Goal: Transaction & Acquisition: Download file/media

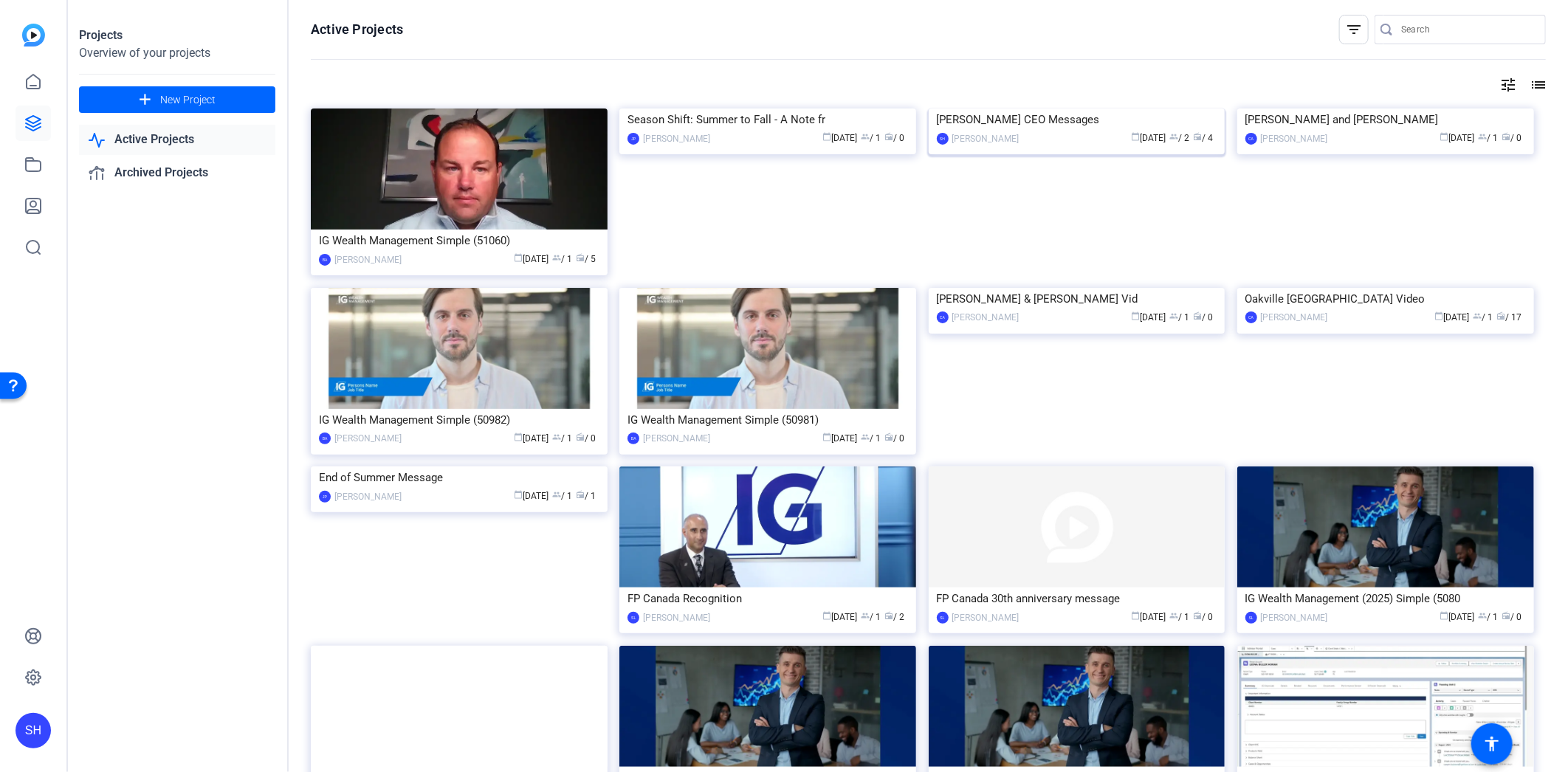
click at [1015, 108] on img at bounding box center [1077, 108] width 296 height 0
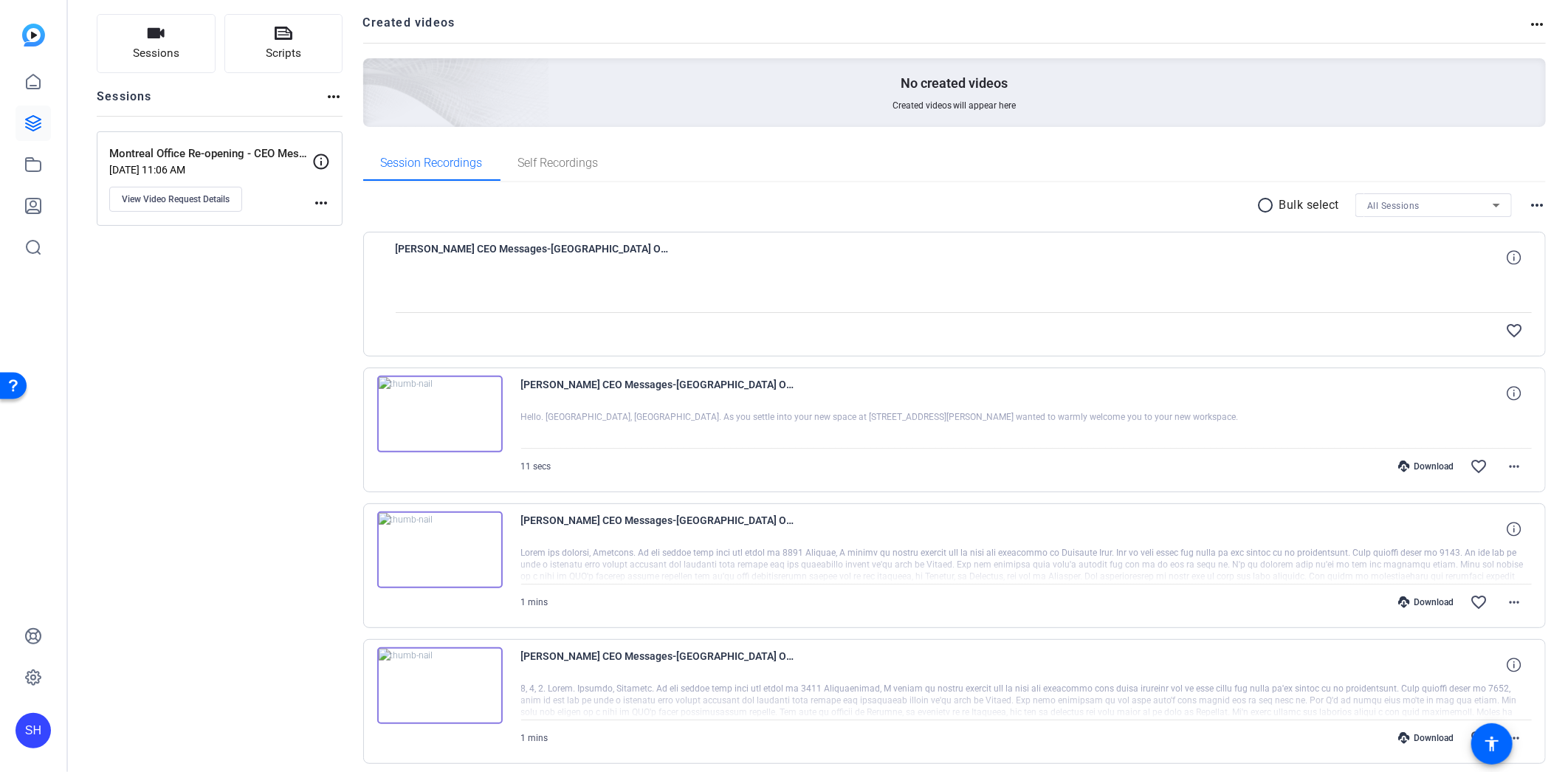
scroll to position [150, 0]
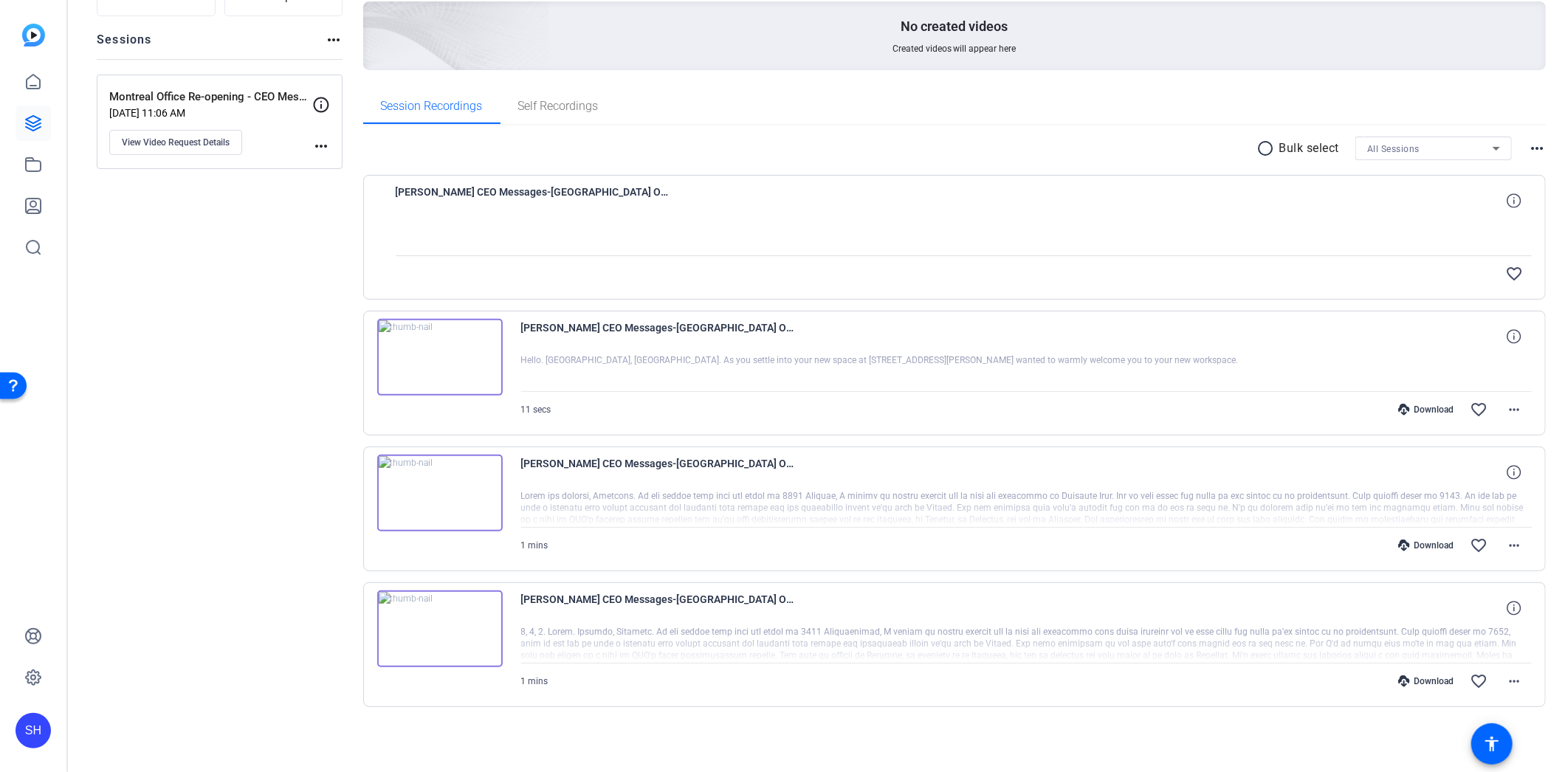
click at [1411, 543] on div "Download" at bounding box center [1426, 545] width 70 height 12
click at [1512, 541] on mat-icon "more_horiz" at bounding box center [1514, 545] width 18 height 18
click at [1485, 616] on span "Download MP4" at bounding box center [1468, 612] width 89 height 18
click at [1506, 682] on mat-icon "more_horiz" at bounding box center [1514, 681] width 18 height 18
click at [1474, 535] on span "Download MP4" at bounding box center [1468, 539] width 89 height 18
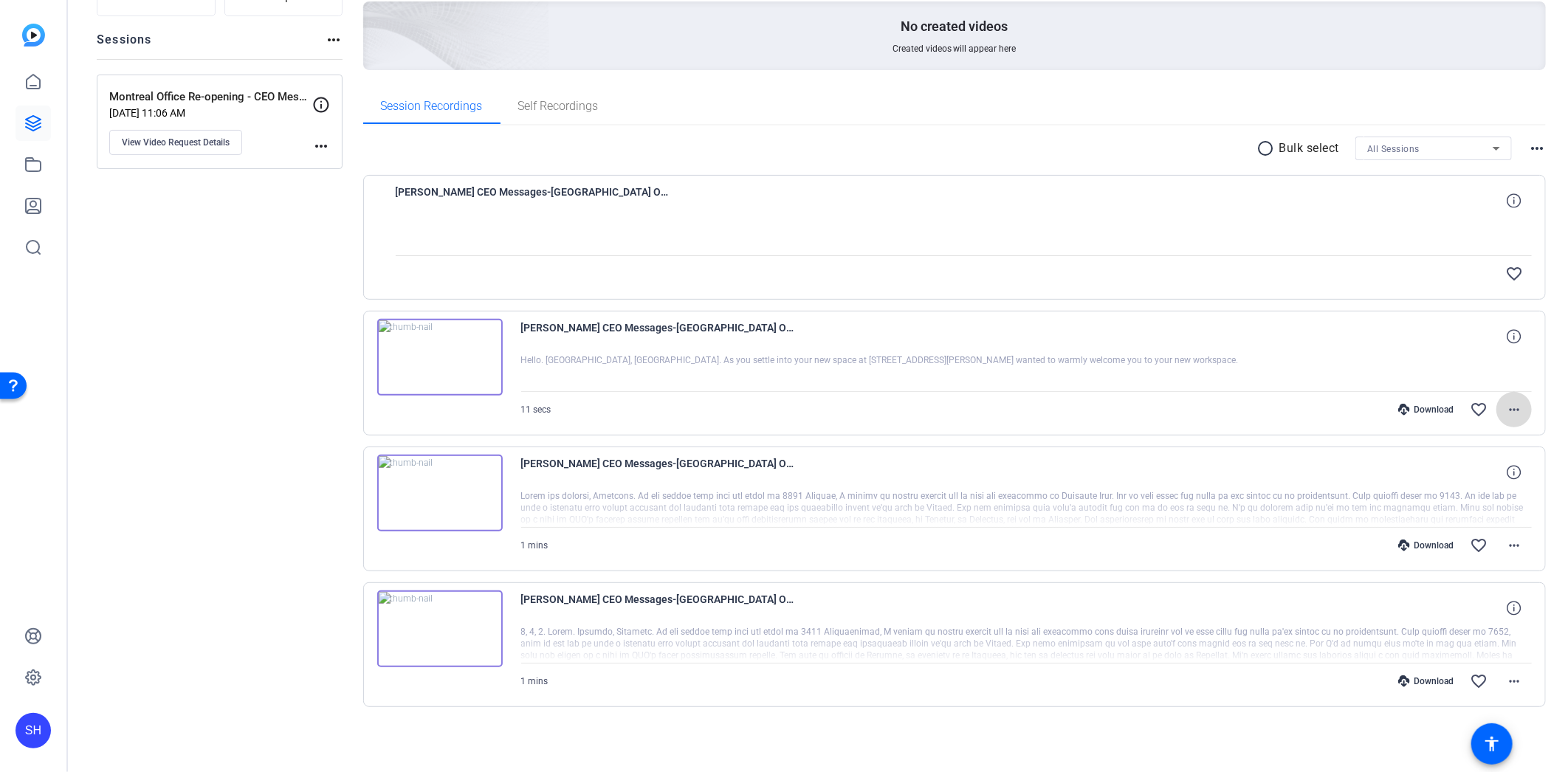
click at [1506, 402] on mat-icon "more_horiz" at bounding box center [1514, 409] width 18 height 18
click at [1482, 585] on span "Delete clip" at bounding box center [1468, 587] width 89 height 18
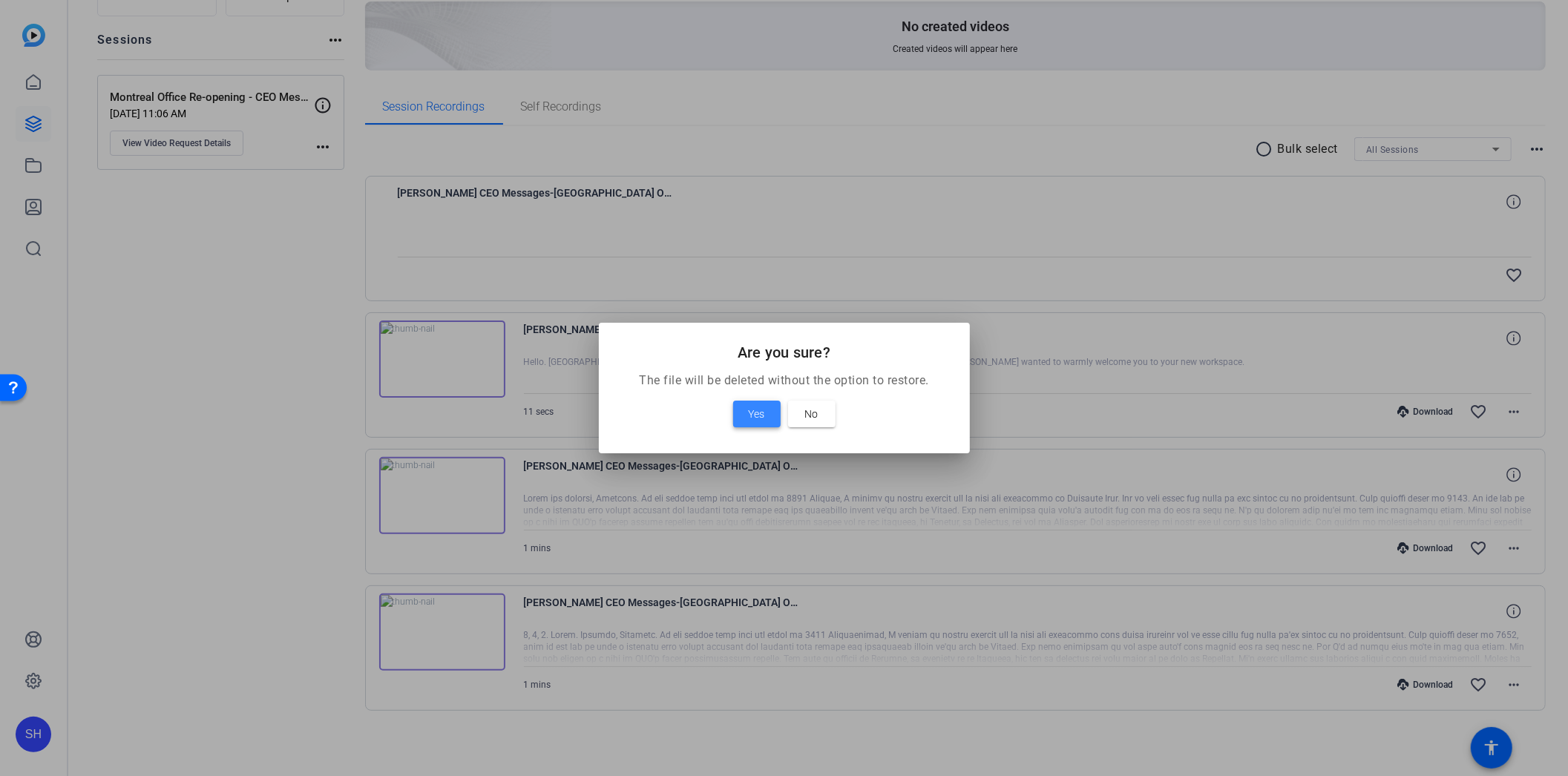
click at [765, 409] on span at bounding box center [757, 413] width 48 height 35
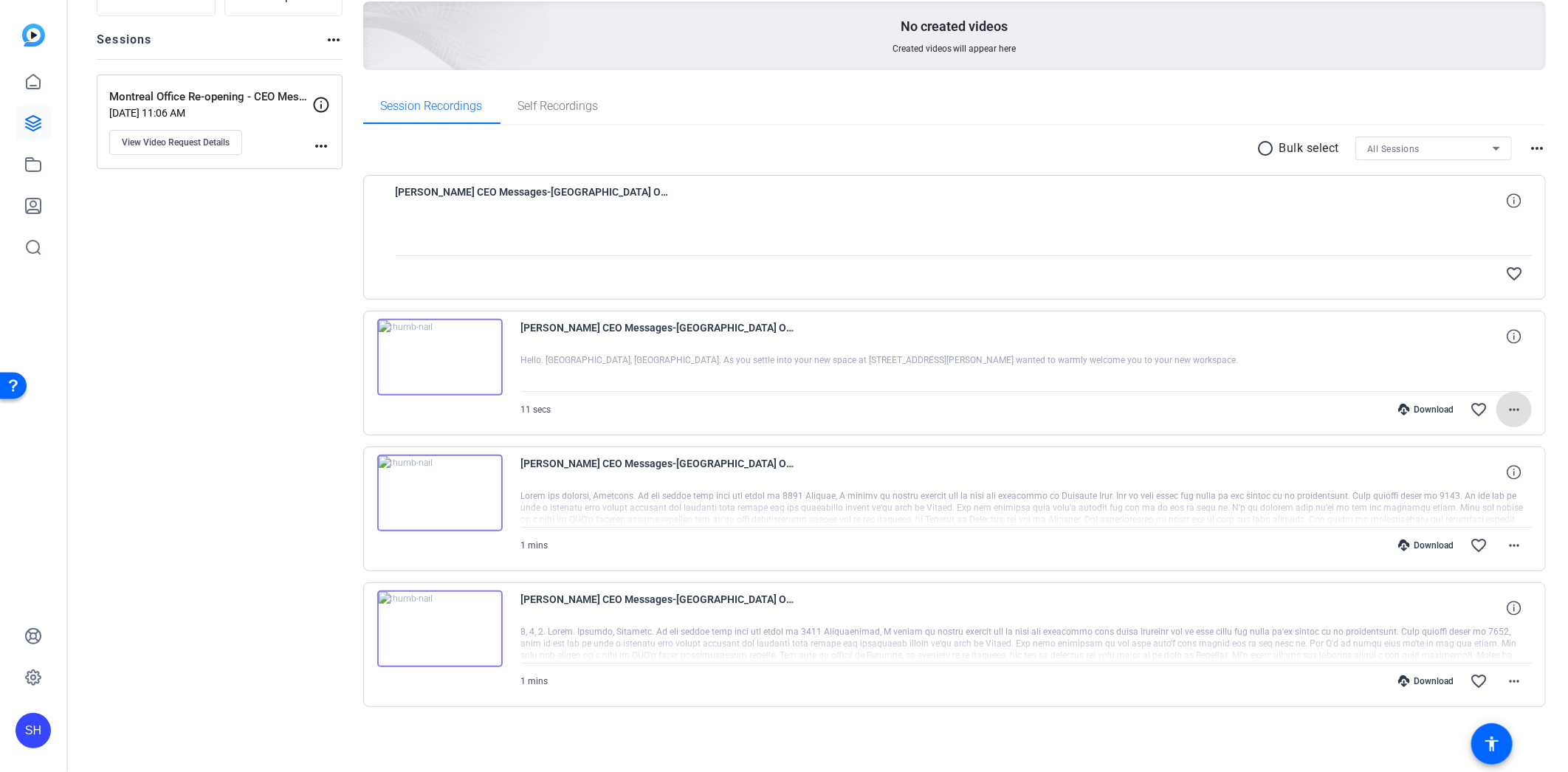
scroll to position [13, 0]
